Goal: Task Accomplishment & Management: Use online tool/utility

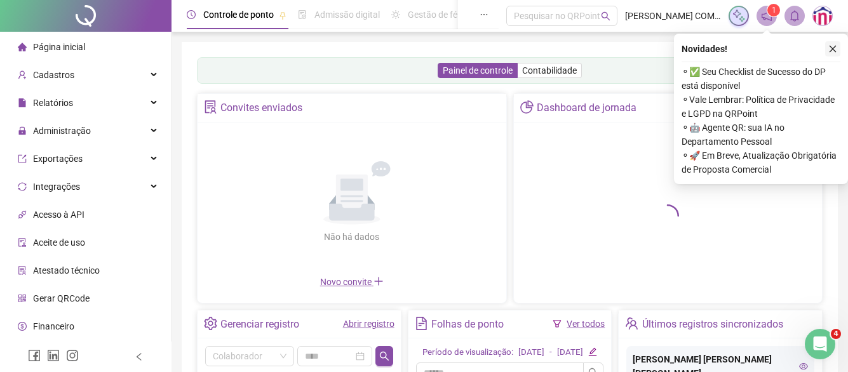
click at [830, 48] on icon "close" at bounding box center [833, 48] width 9 height 9
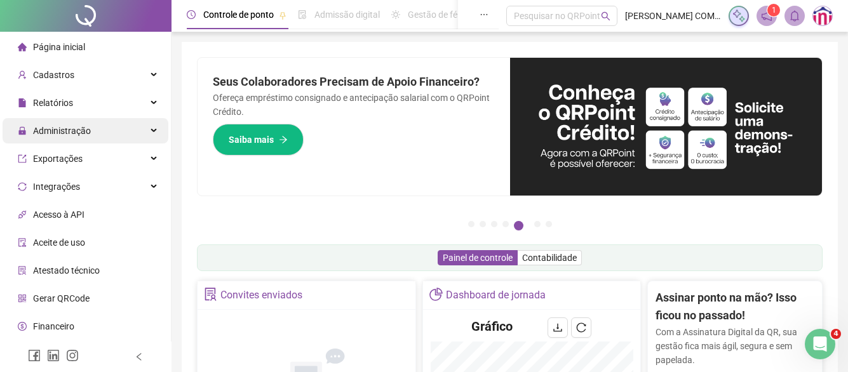
click at [152, 131] on icon at bounding box center [155, 131] width 6 height 0
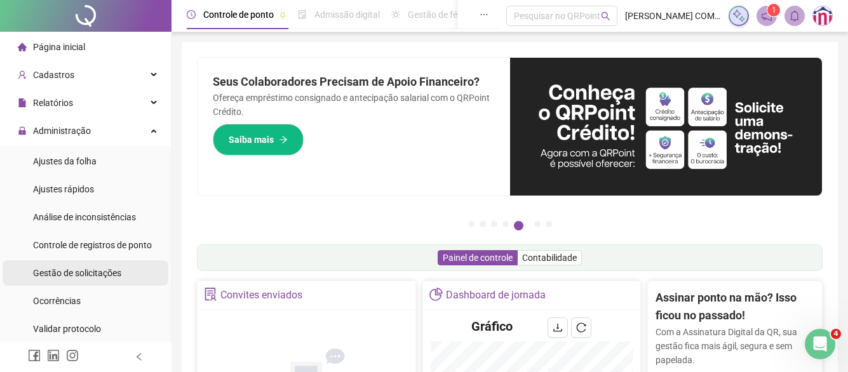
click at [91, 268] on span "Gestão de solicitações" at bounding box center [77, 273] width 88 height 10
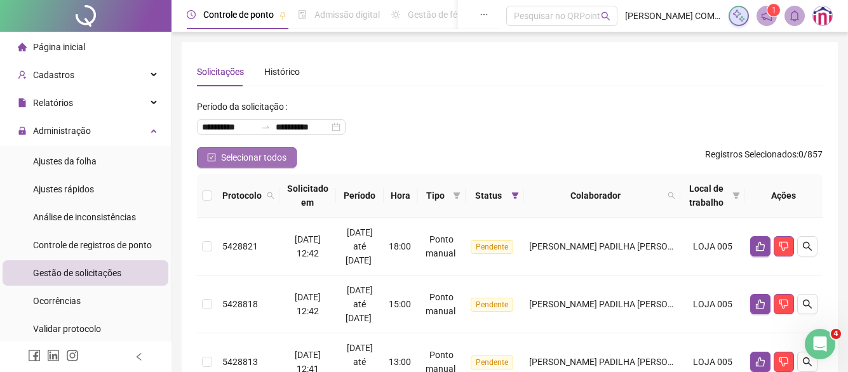
click at [236, 161] on span "Selecionar todos" at bounding box center [253, 158] width 65 height 14
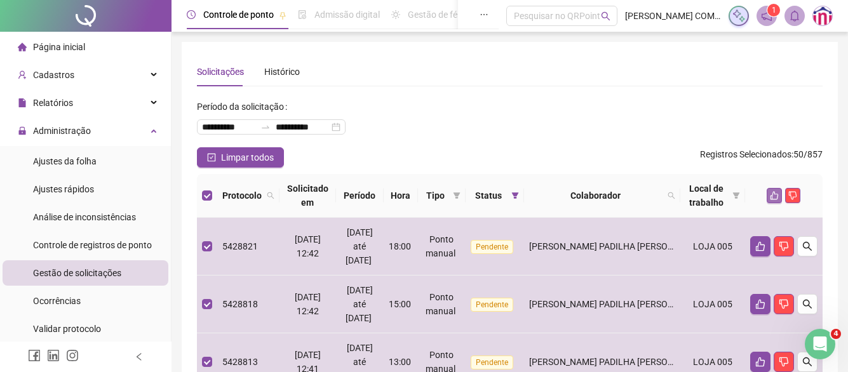
click at [773, 192] on icon "like" at bounding box center [774, 195] width 9 height 9
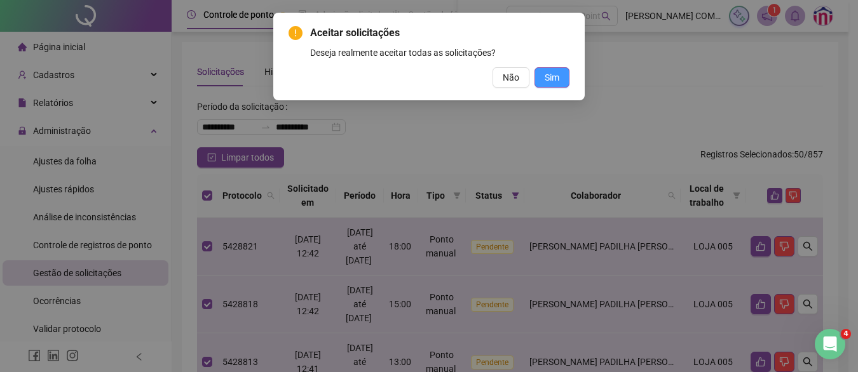
click at [544, 76] on button "Sim" at bounding box center [551, 77] width 35 height 20
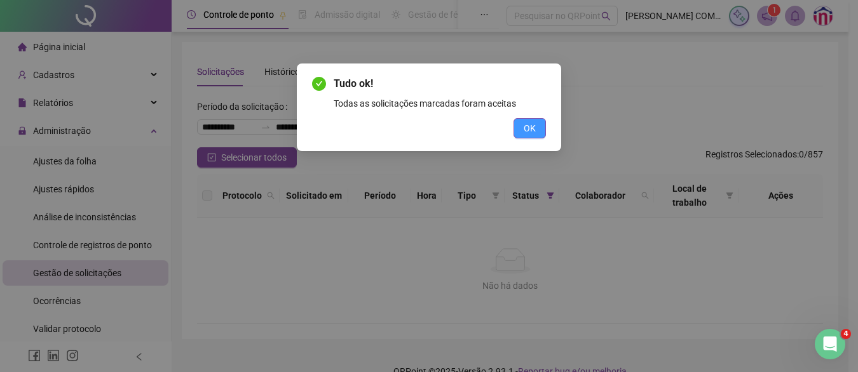
click at [532, 137] on button "OK" at bounding box center [529, 128] width 32 height 20
